Goal: Transaction & Acquisition: Purchase product/service

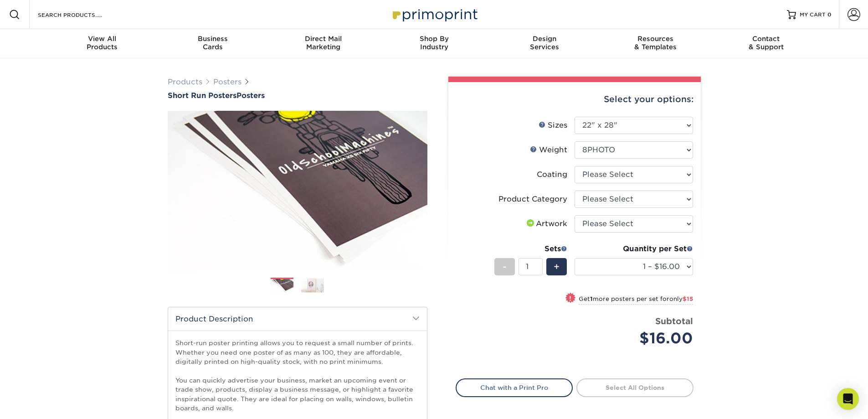
select select "22.00x28.00"
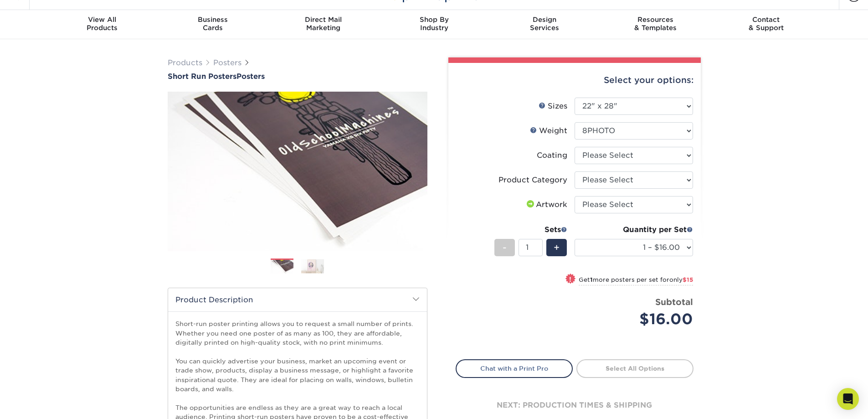
scroll to position [20, 0]
click at [679, 133] on select "Please Select 12PTC2S 8PHOTO" at bounding box center [633, 130] width 118 height 17
click at [762, 137] on div "Products Posters Short Run Posters Posters" at bounding box center [434, 357] width 868 height 636
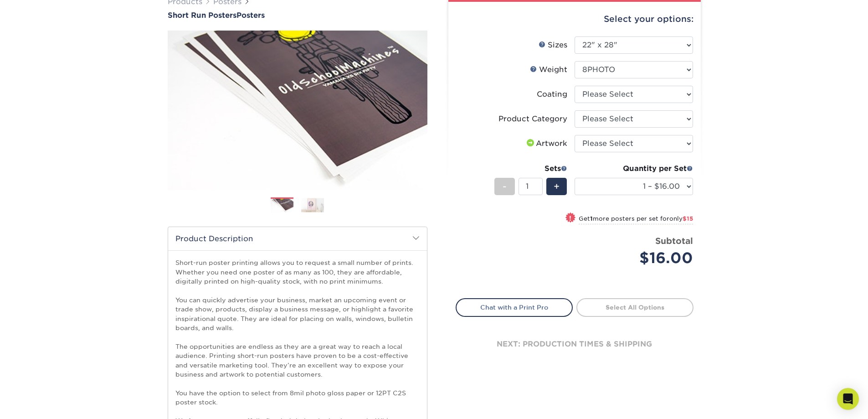
scroll to position [73, 0]
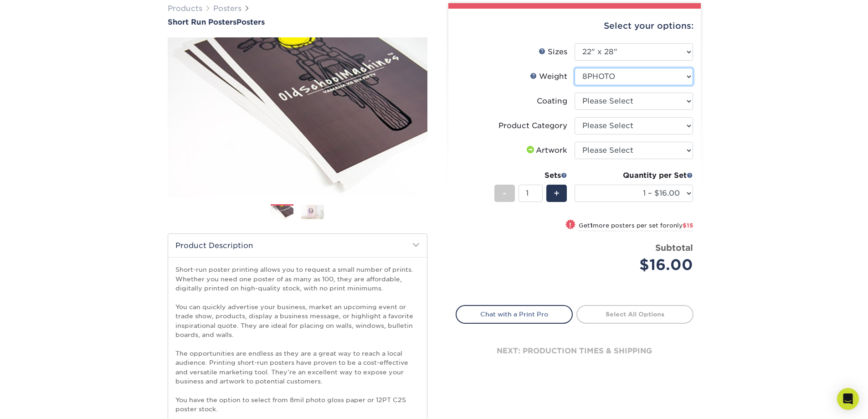
click at [599, 79] on select "Please Select 12PTC2S 8PHOTO" at bounding box center [633, 76] width 118 height 17
select select "12PTC2S"
click at [574, 68] on select "Please Select 12PTC2S 8PHOTO" at bounding box center [633, 76] width 118 height 17
select select "-1"
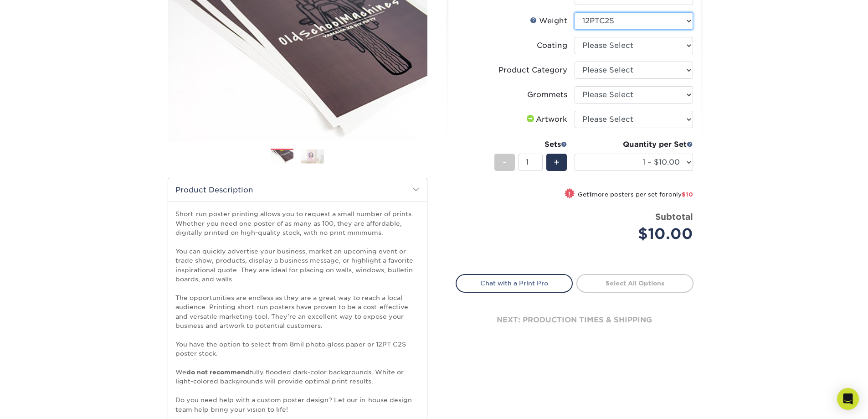
scroll to position [0, 0]
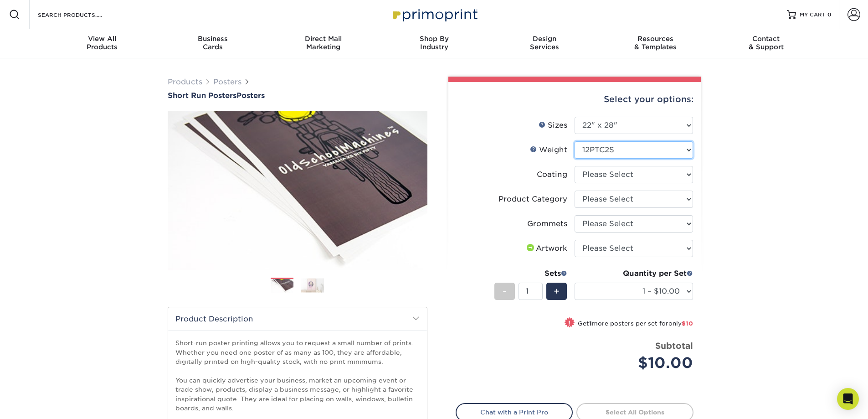
click at [607, 149] on select "Please Select 12PTC2S 8PHOTO" at bounding box center [633, 149] width 118 height 17
select select "8PHOTO"
click at [574, 141] on select "Please Select 12PTC2S 8PHOTO" at bounding box center [633, 149] width 118 height 17
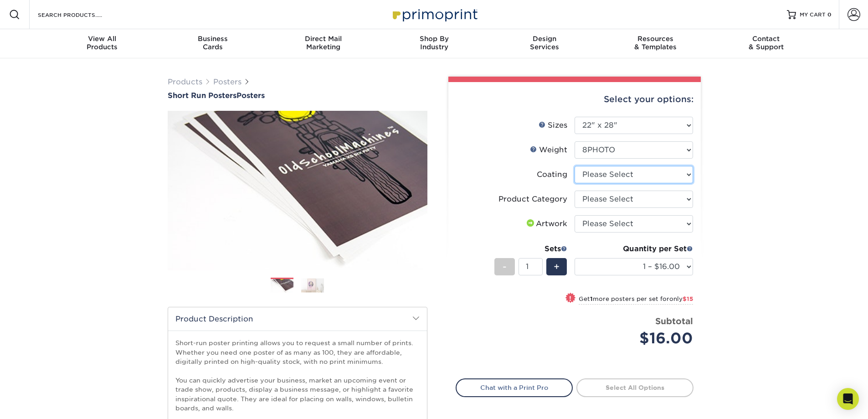
click at [672, 174] on select at bounding box center [633, 174] width 118 height 17
select select "3e7618de-abca-4bda-9f97-8b9129e913d8"
click at [574, 166] on select at bounding box center [633, 174] width 118 height 17
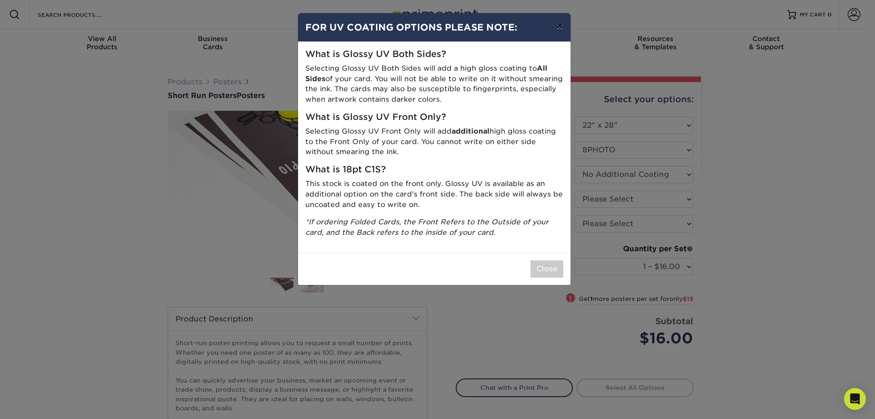
click at [558, 24] on button "×" at bounding box center [559, 26] width 21 height 26
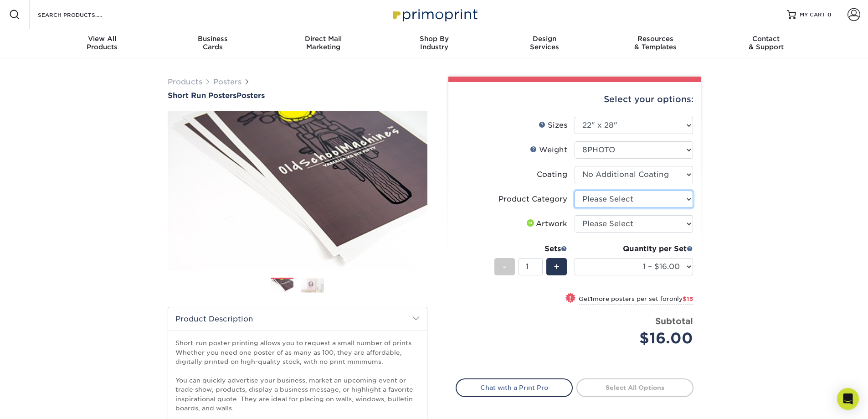
click at [621, 204] on select "Please Select 8mil Photopaper Poster - Gloss" at bounding box center [633, 198] width 118 height 17
select select "18b74cc8-844d-4e62-9d0c-08a50927668f"
click at [574, 190] on select "Please Select 8mil Photopaper Poster - Gloss" at bounding box center [633, 198] width 118 height 17
click at [639, 225] on select "Please Select I will upload files I need a design - $150" at bounding box center [633, 223] width 118 height 17
select select "upload"
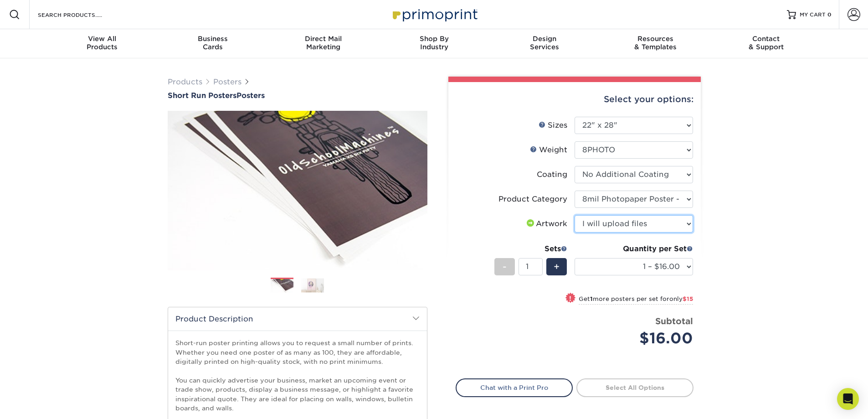
click at [574, 215] on select "Please Select I will upload files I need a design - $150" at bounding box center [633, 223] width 118 height 17
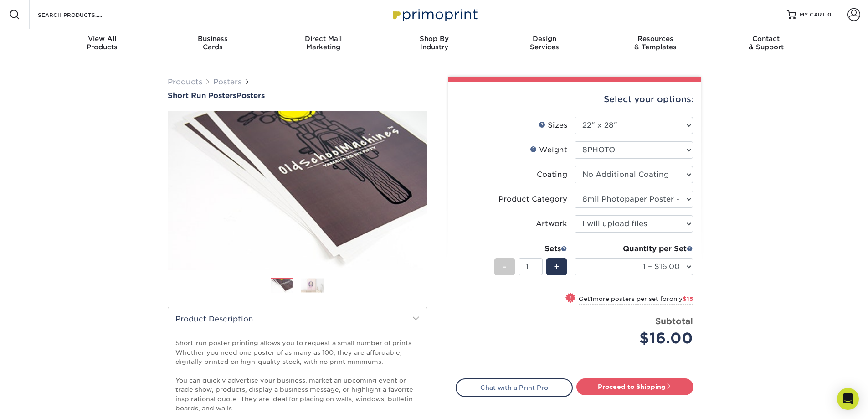
click at [783, 221] on div "Products Posters Short Run Posters Posters" at bounding box center [434, 376] width 868 height 636
